Goal: Transaction & Acquisition: Purchase product/service

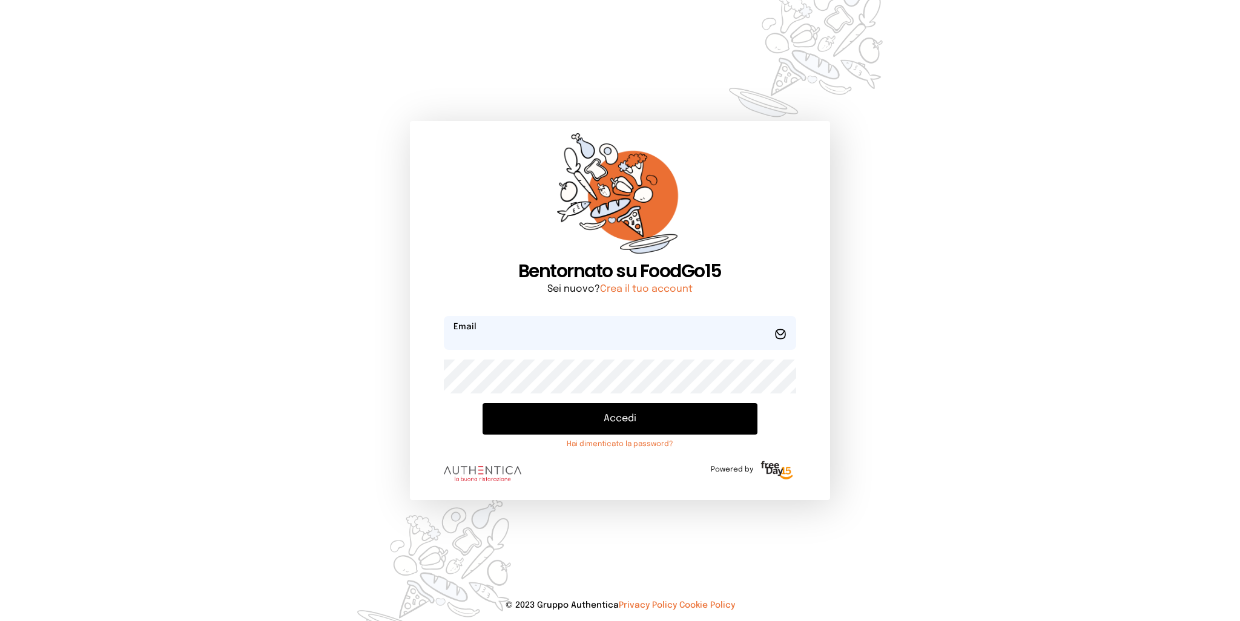
type input "**********"
click at [581, 416] on button "Accedi" at bounding box center [619, 418] width 274 height 31
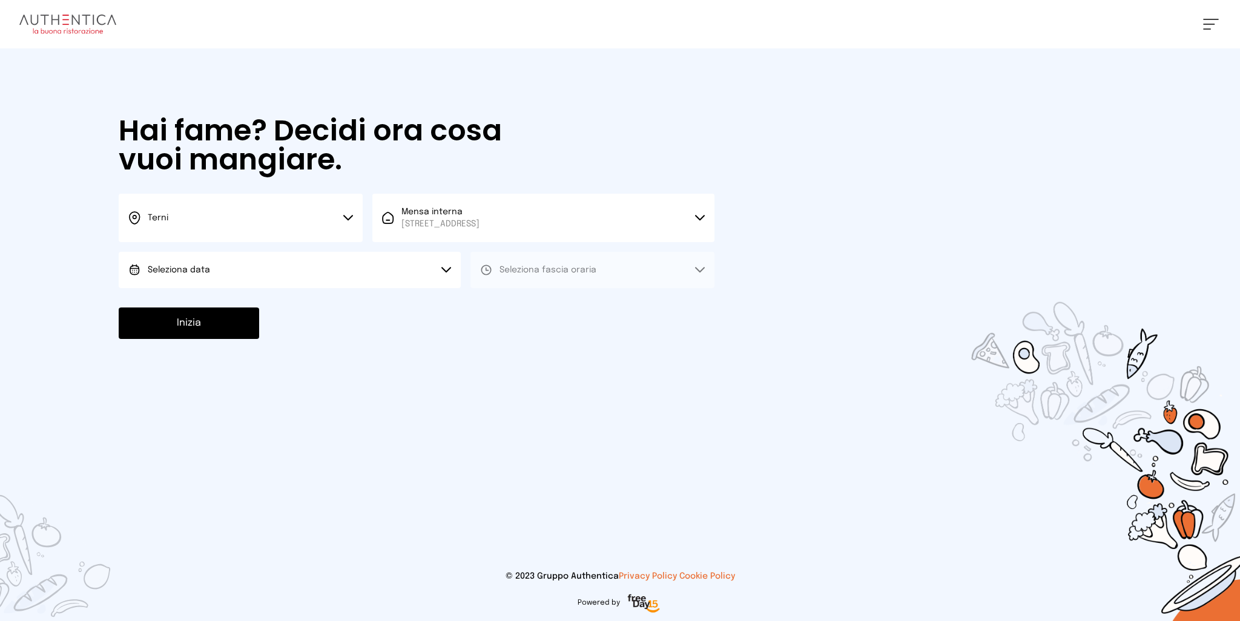
click at [294, 279] on button "Seleziona data" at bounding box center [290, 270] width 342 height 36
click at [253, 315] on li "[DATE], [DATE]" at bounding box center [290, 303] width 342 height 31
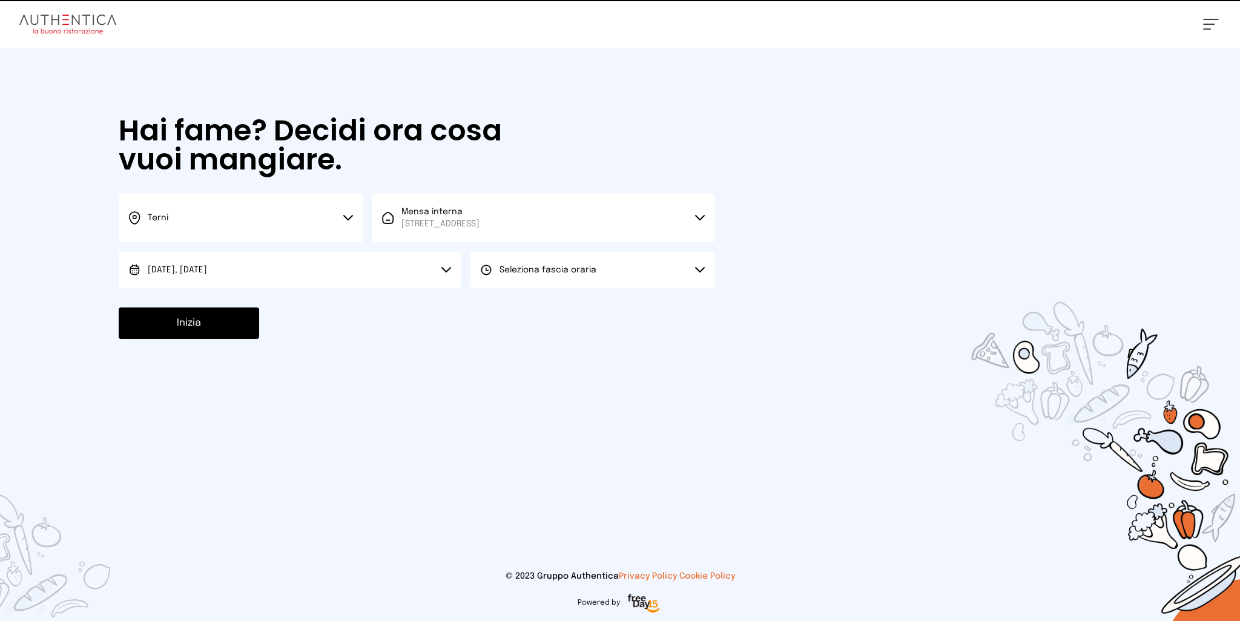
click at [588, 280] on button "Seleziona fascia oraria" at bounding box center [592, 270] width 244 height 36
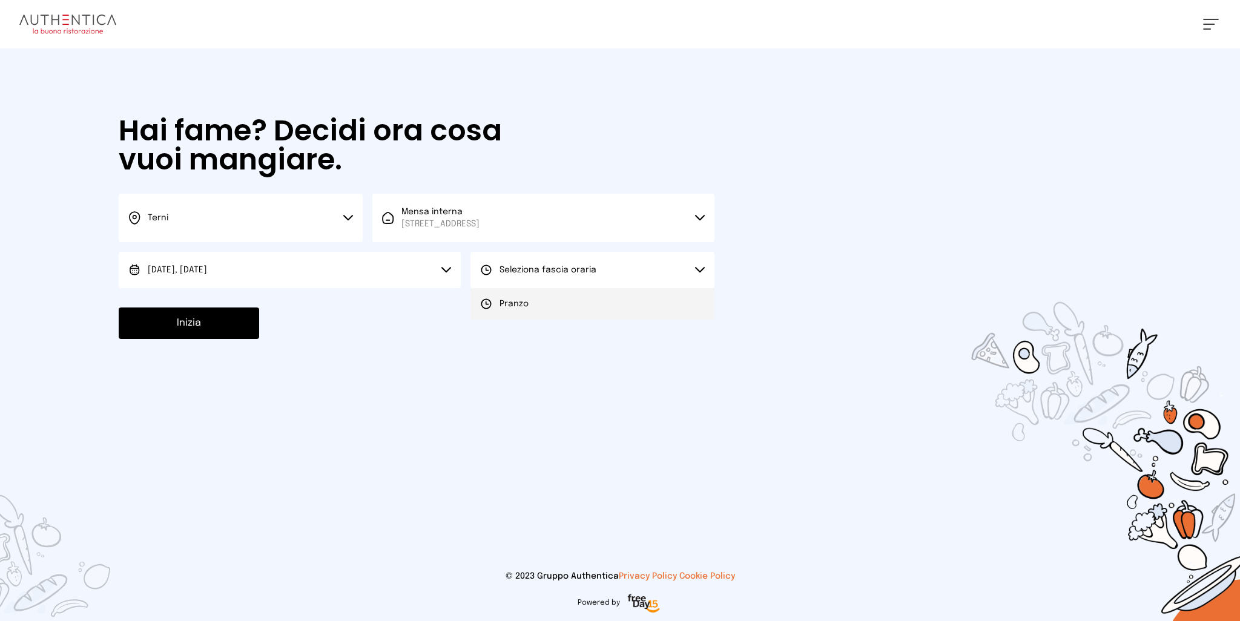
click at [513, 303] on span "Pranzo" at bounding box center [513, 304] width 29 height 12
click at [223, 325] on button "Inizia" at bounding box center [189, 323] width 140 height 31
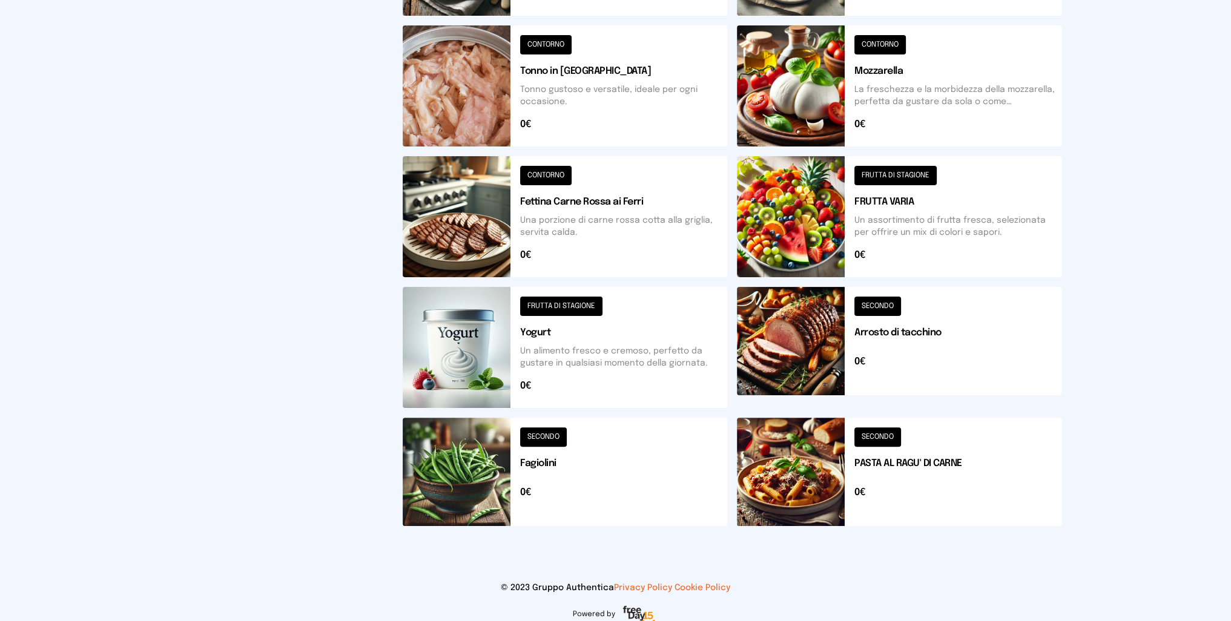
scroll to position [368, 0]
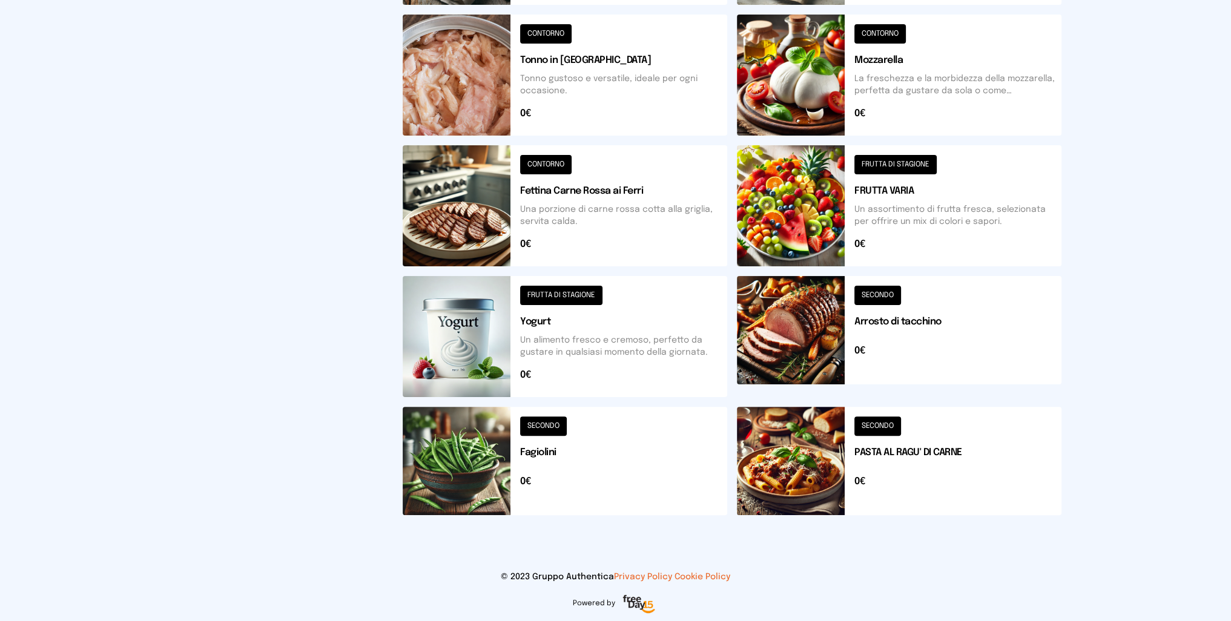
click at [787, 464] on button at bounding box center [899, 461] width 324 height 108
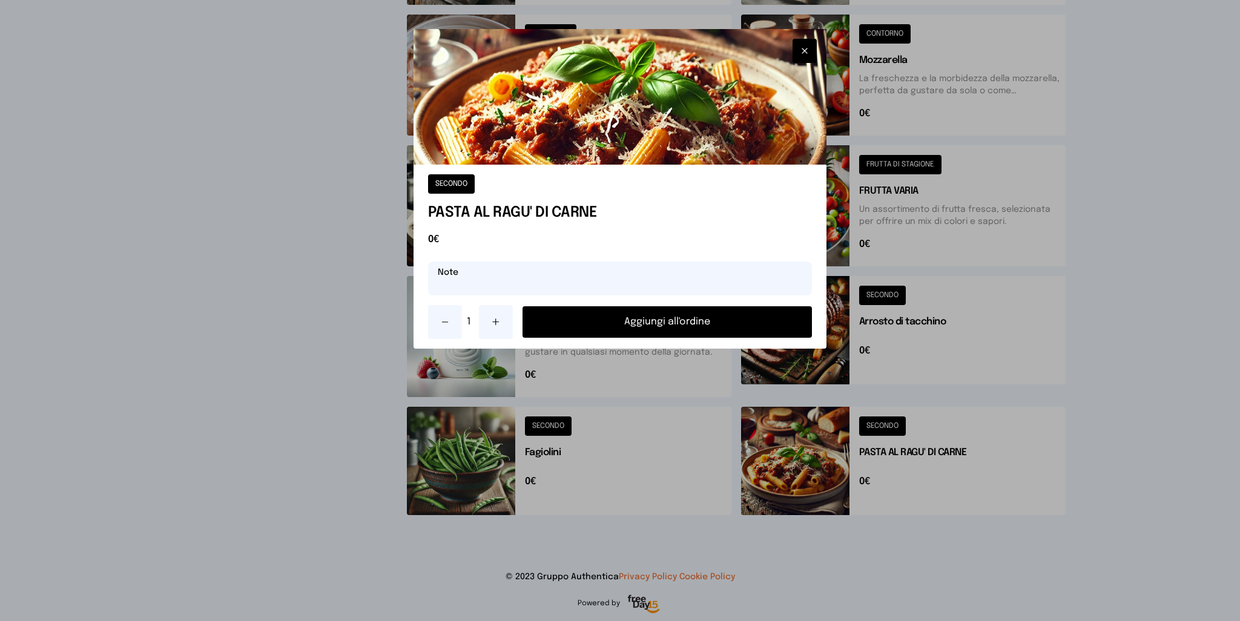
drag, startPoint x: 504, startPoint y: 275, endPoint x: 508, endPoint y: 267, distance: 9.8
click at [504, 274] on input "text" at bounding box center [620, 279] width 384 height 34
type input "**********"
click at [707, 318] on button "Aggiungi all'ordine" at bounding box center [667, 321] width 290 height 31
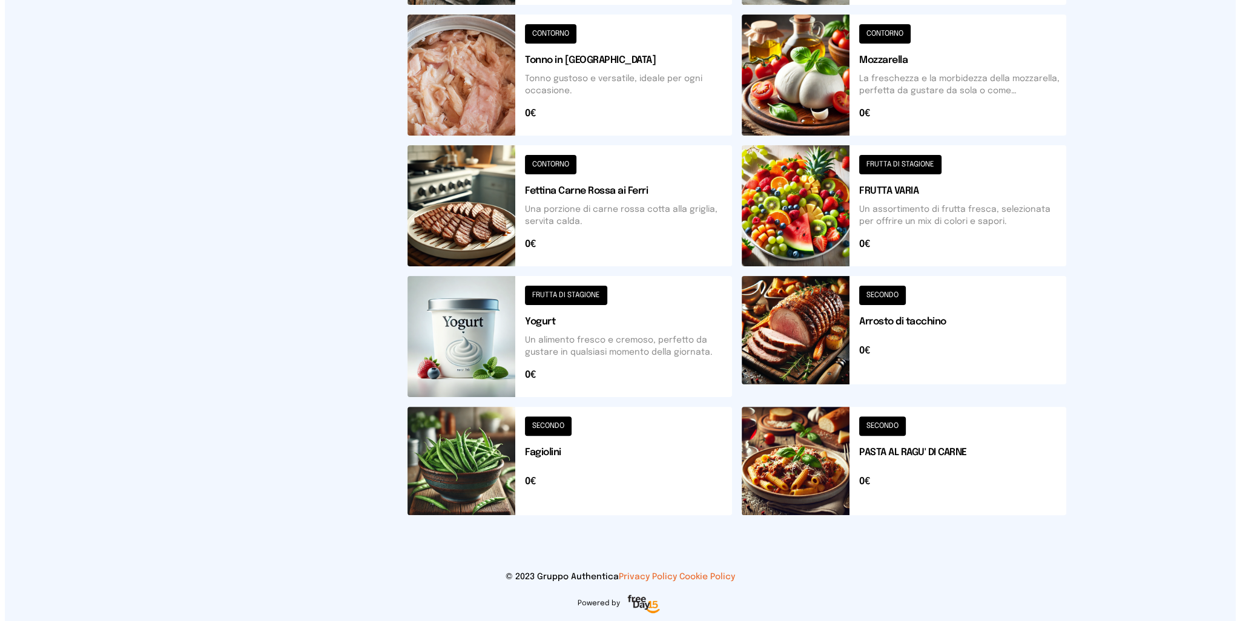
scroll to position [0, 0]
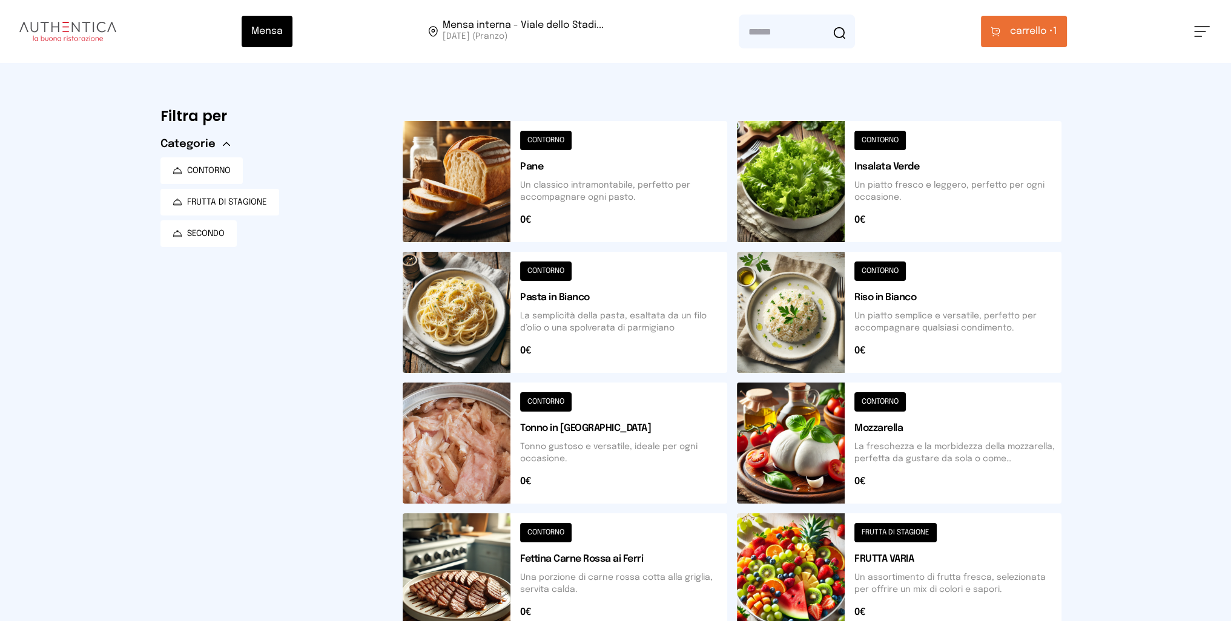
click at [1024, 31] on span "carrello •" at bounding box center [1031, 31] width 43 height 15
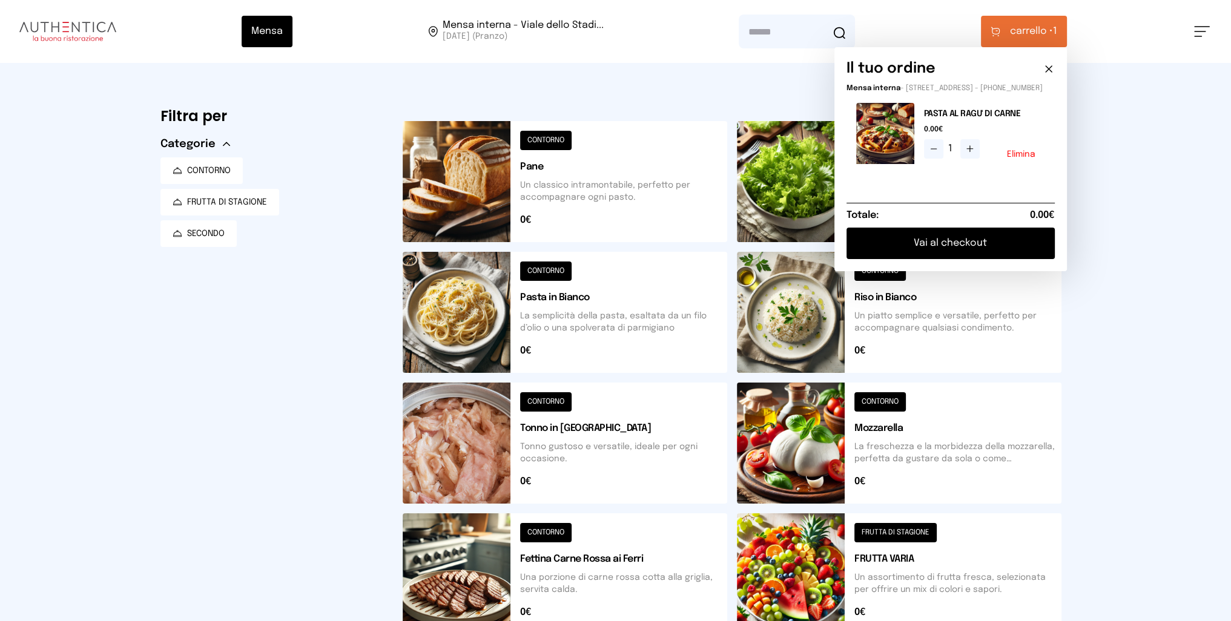
click at [974, 259] on button "Vai al checkout" at bounding box center [950, 243] width 208 height 31
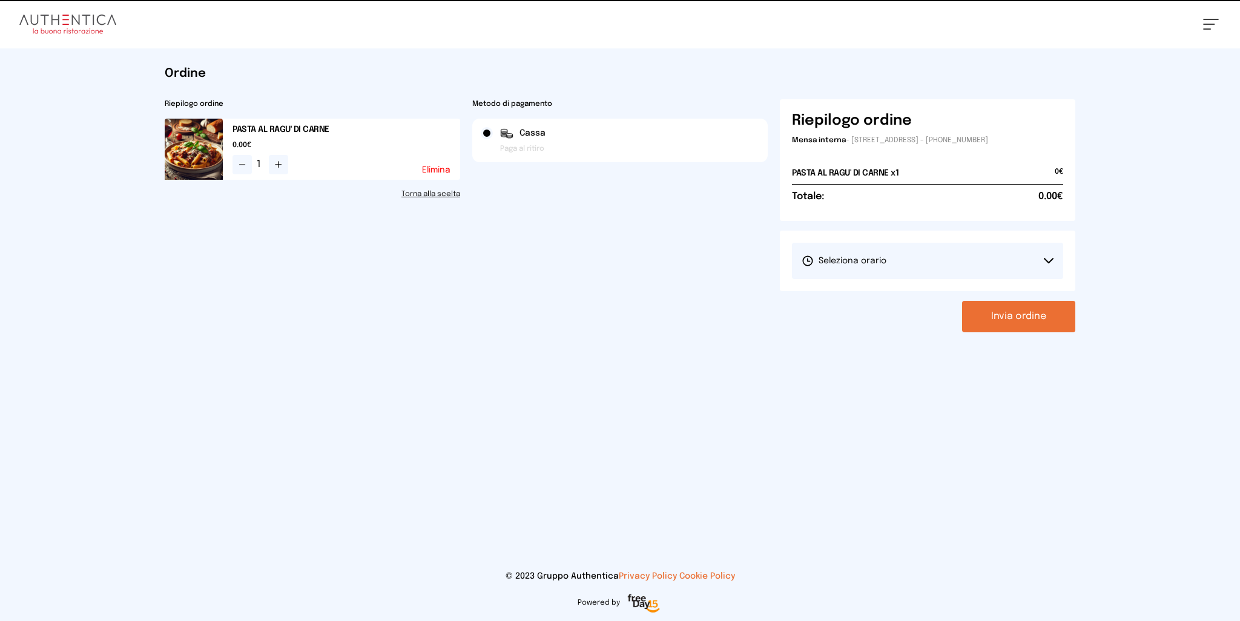
drag, startPoint x: 923, startPoint y: 260, endPoint x: 920, endPoint y: 267, distance: 7.7
click at [923, 260] on button "Seleziona orario" at bounding box center [927, 261] width 271 height 36
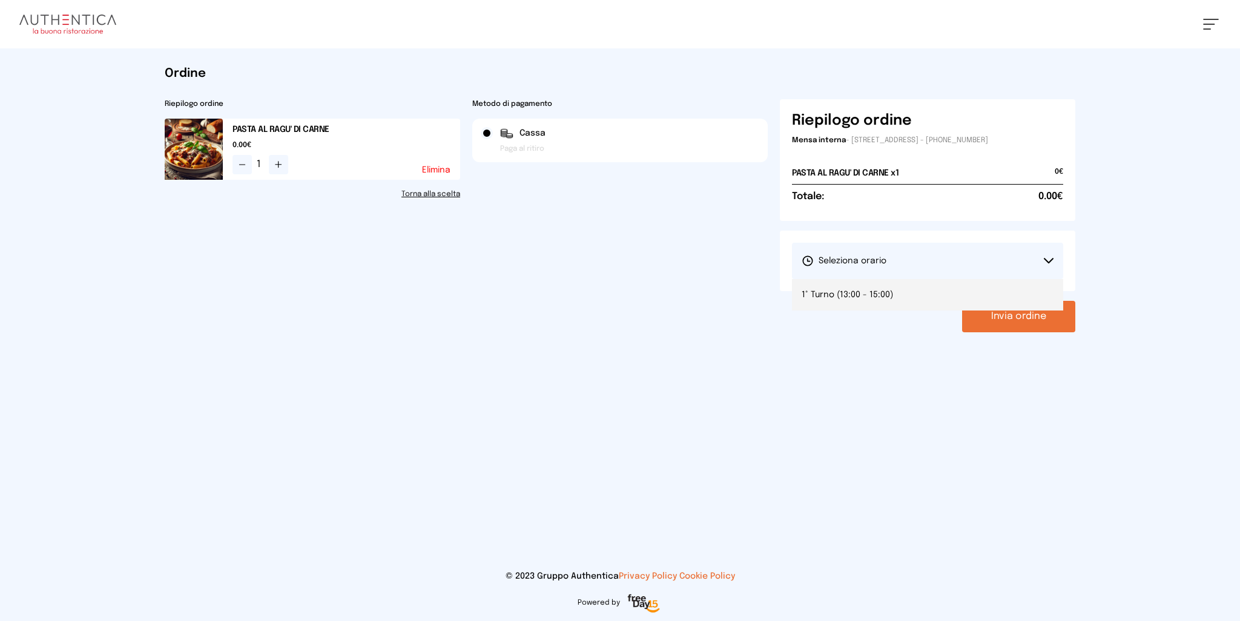
click at [885, 291] on span "1° Turno (13:00 - 15:00)" at bounding box center [846, 295] width 91 height 12
click at [1014, 316] on button "Invia ordine" at bounding box center [1018, 316] width 113 height 31
